Goal: Information Seeking & Learning: Learn about a topic

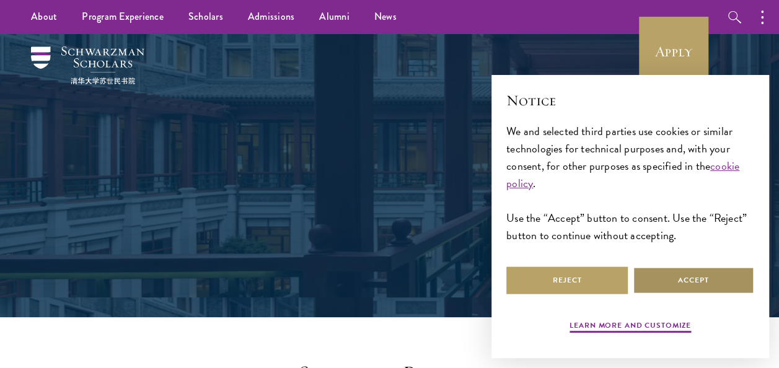
click at [672, 283] on button "Accept" at bounding box center [693, 280] width 121 height 28
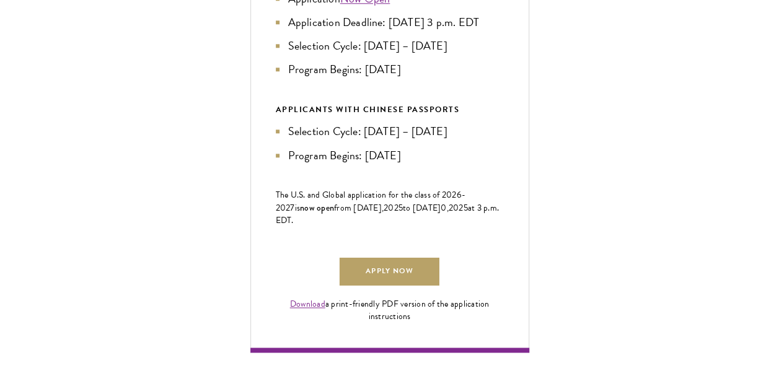
scroll to position [771, 0]
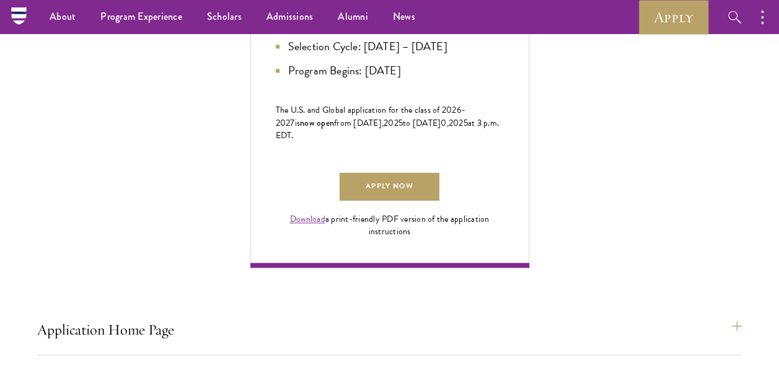
click at [392, 201] on link "Apply Now" at bounding box center [389, 187] width 99 height 28
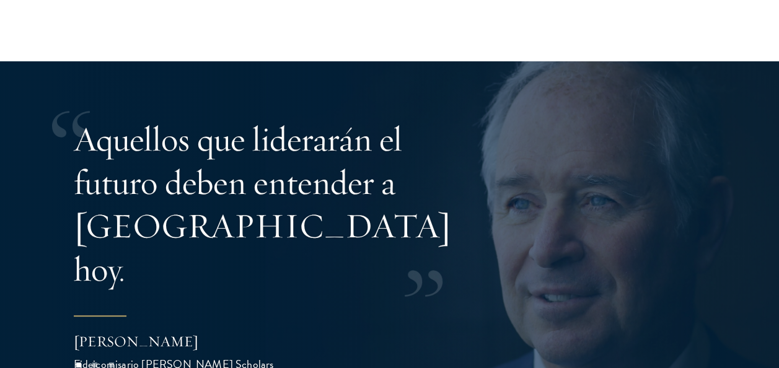
scroll to position [2300, 0]
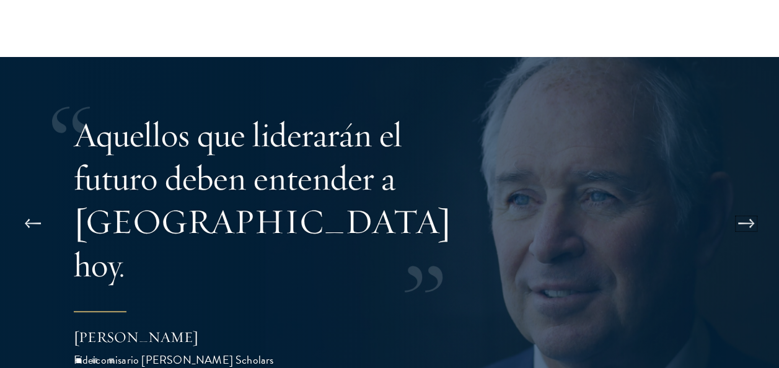
click at [748, 206] on button at bounding box center [746, 223] width 41 height 35
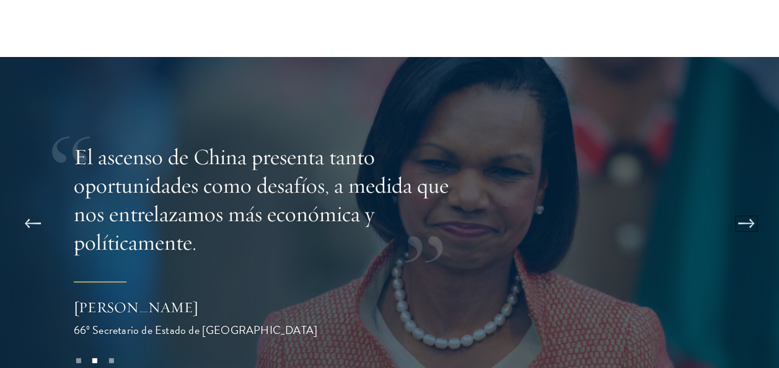
click at [748, 206] on button at bounding box center [746, 223] width 41 height 35
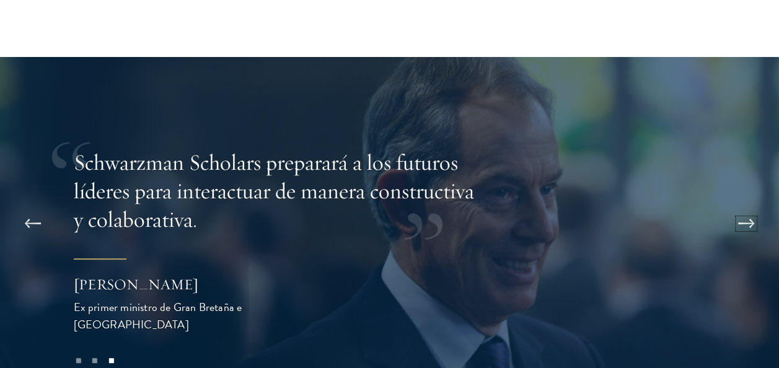
click at [748, 206] on button at bounding box center [746, 223] width 41 height 35
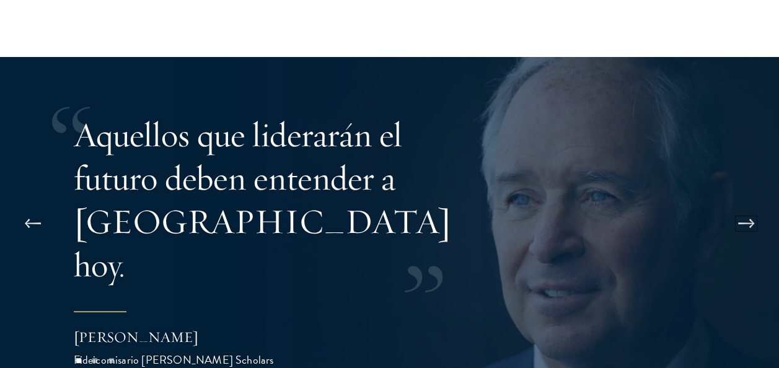
drag, startPoint x: 748, startPoint y: 182, endPoint x: 632, endPoint y: 230, distance: 126.1
drag, startPoint x: 632, startPoint y: 230, endPoint x: 659, endPoint y: 275, distance: 52.0
click at [659, 275] on div "Aquellos que liderarán el futuro deben entender a [GEOGRAPHIC_DATA] hoy. [PERSO…" at bounding box center [389, 240] width 669 height 219
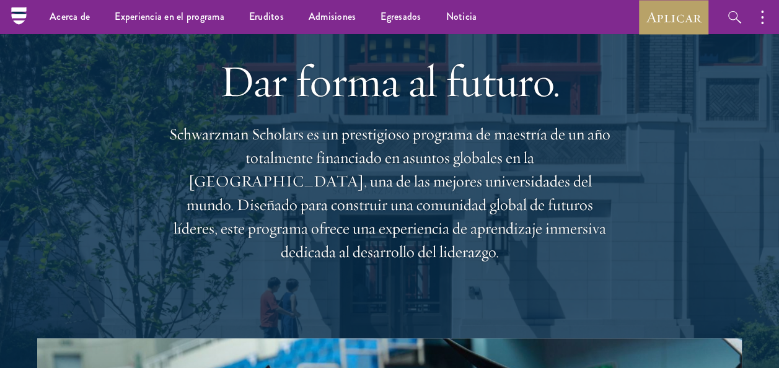
scroll to position [0, 0]
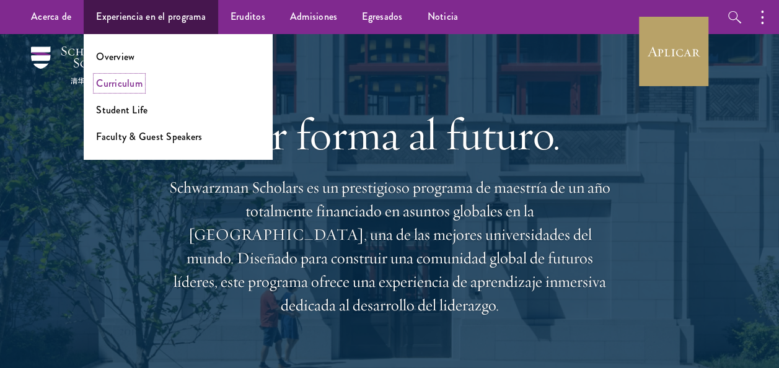
click at [140, 87] on link "Curriculum" at bounding box center [119, 83] width 46 height 14
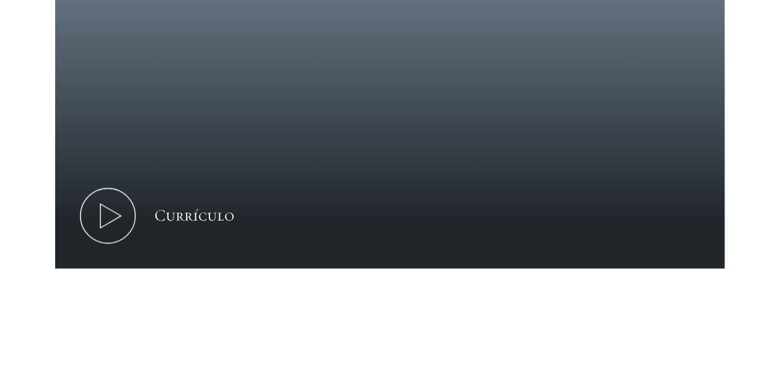
scroll to position [631, 0]
